Goal: Information Seeking & Learning: Learn about a topic

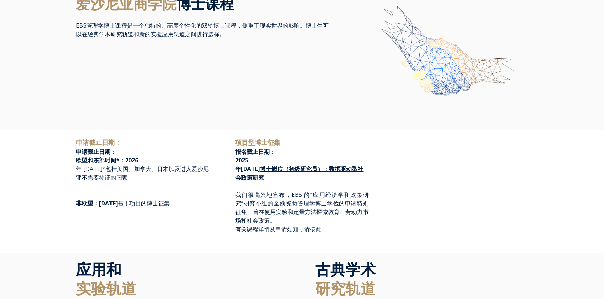
scroll to position [143, 0]
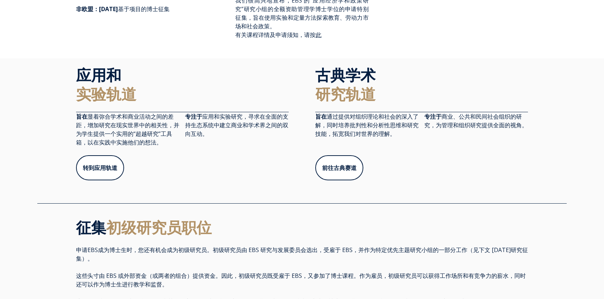
scroll to position [251, 0]
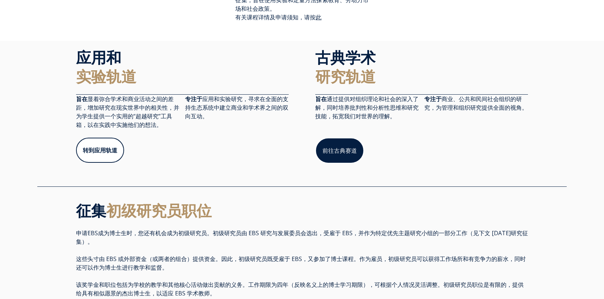
click at [329, 149] on link "前往古典赛道" at bounding box center [339, 151] width 49 height 26
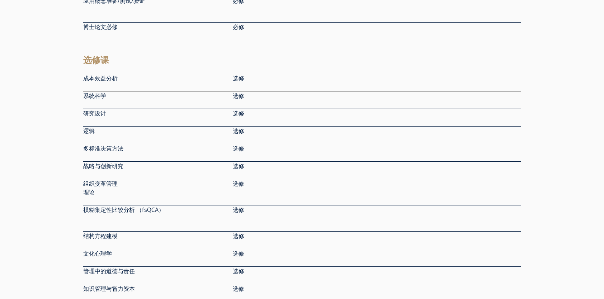
scroll to position [1076, 0]
